Goal: Contribute content: Contribute content

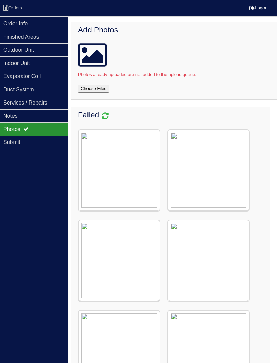
scroll to position [487, 0]
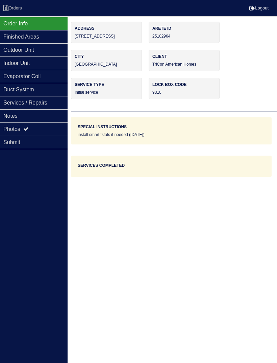
click at [19, 132] on div "Photos" at bounding box center [34, 128] width 68 height 13
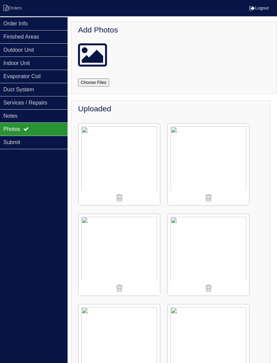
click at [95, 84] on input "file" at bounding box center [101, 82] width 47 height 8
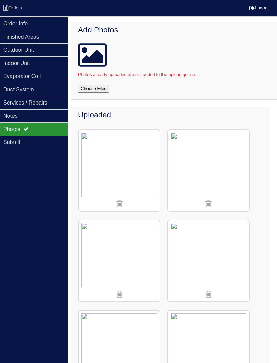
click at [105, 91] on input "file" at bounding box center [101, 89] width 47 height 8
type input "C:\fakepath\IMG_2824.jpeg"
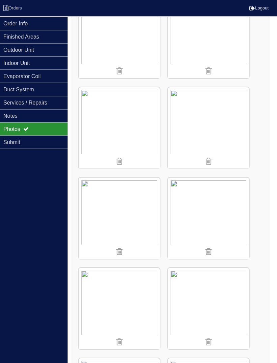
scroll to position [351, 0]
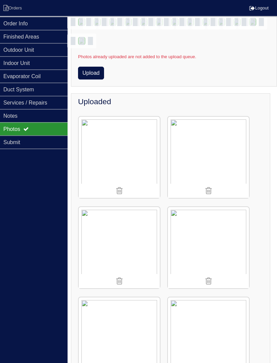
scroll to position [0, 0]
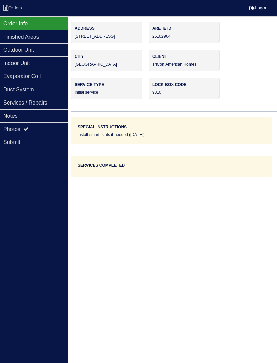
click at [27, 146] on div "Submit" at bounding box center [34, 143] width 68 height 14
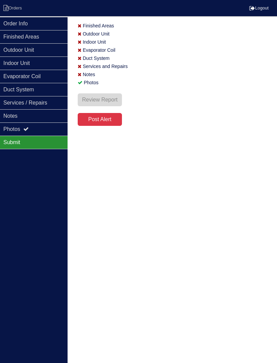
click at [23, 130] on div "Photos" at bounding box center [34, 128] width 68 height 13
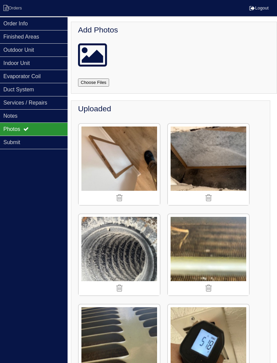
click at [103, 82] on input "file" at bounding box center [101, 82] width 47 height 8
type input "C:\fakepath\IMG_2844.jpeg"
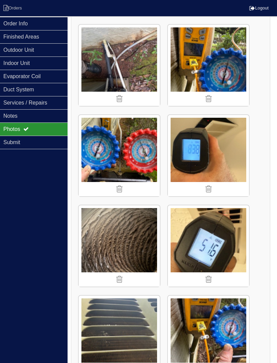
scroll to position [382, 0]
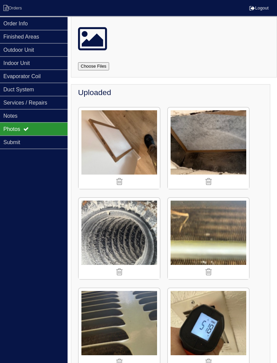
scroll to position [0, 0]
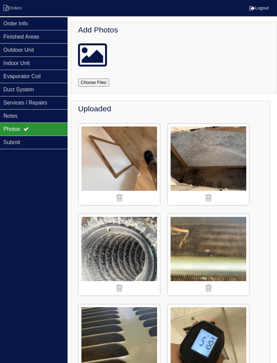
click at [189, 51] on div at bounding box center [176, 54] width 196 height 27
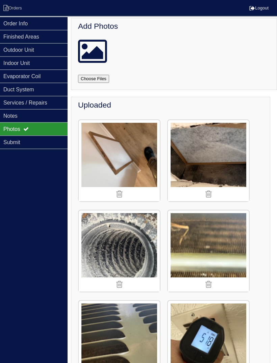
scroll to position [9, 0]
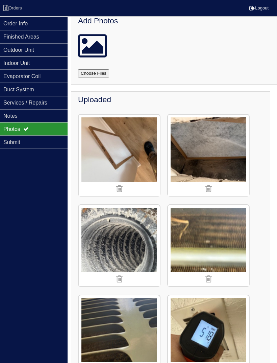
click at [261, 97] on h4 "Uploaded" at bounding box center [172, 99] width 189 height 9
click at [264, 82] on div "Add Photos" at bounding box center [174, 49] width 206 height 72
click at [268, 81] on div "Add Photos" at bounding box center [174, 49] width 206 height 72
click at [42, 10] on nav "Orders Logout" at bounding box center [138, 8] width 277 height 17
click at [46, 22] on div "Order Info" at bounding box center [34, 23] width 68 height 13
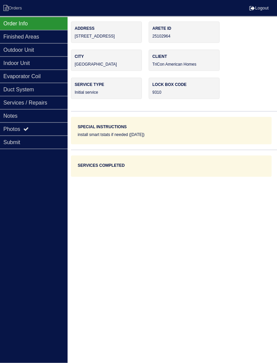
scroll to position [0, 0]
click at [21, 132] on div "Photos" at bounding box center [34, 128] width 68 height 13
